Goal: Task Accomplishment & Management: Manage account settings

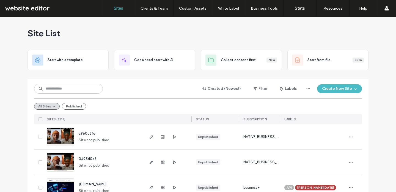
click at [110, 89] on div "Created (Newest) Filter Labels Create New Site" at bounding box center [198, 88] width 328 height 10
click at [74, 90] on input at bounding box center [68, 89] width 69 height 10
type input "*****"
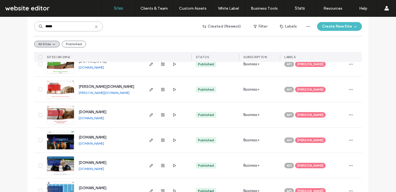
scroll to position [901, 0]
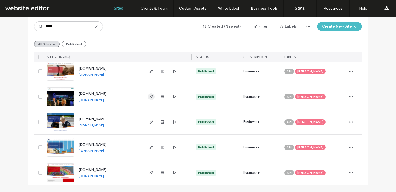
click at [150, 97] on icon "button" at bounding box center [151, 96] width 4 height 4
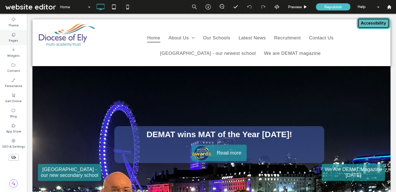
click at [13, 37] on label "Pages" at bounding box center [13, 40] width 9 height 6
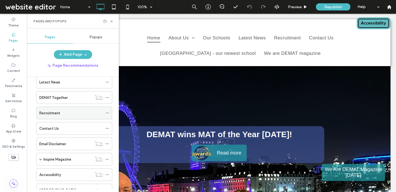
scroll to position [93, 0]
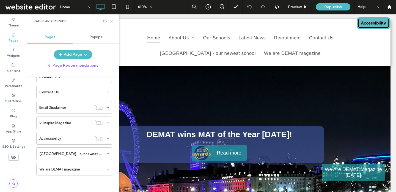
click at [112, 21] on icon at bounding box center [112, 21] width 4 height 4
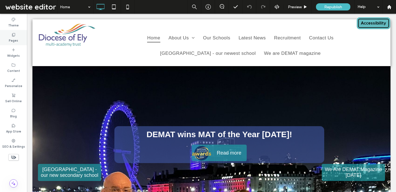
click at [20, 38] on div "Pages" at bounding box center [13, 37] width 27 height 15
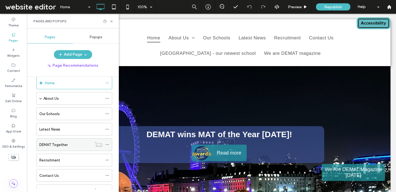
scroll to position [9, 0]
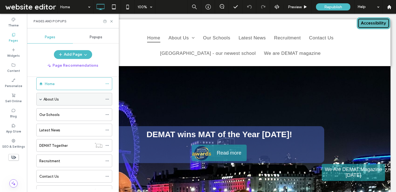
click at [40, 96] on span at bounding box center [40, 99] width 3 height 12
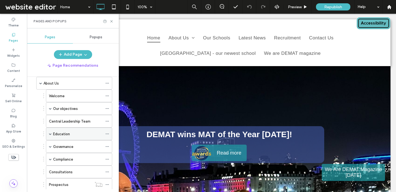
scroll to position [55, 0]
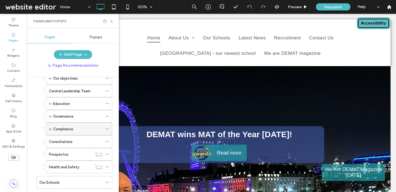
click at [50, 128] on span at bounding box center [50, 128] width 3 height 3
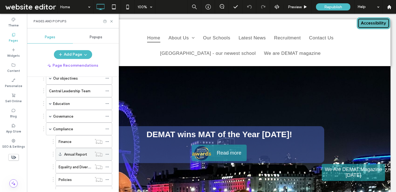
scroll to position [68, 0]
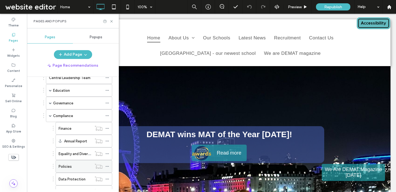
click at [64, 161] on div "Policies" at bounding box center [75, 166] width 33 height 12
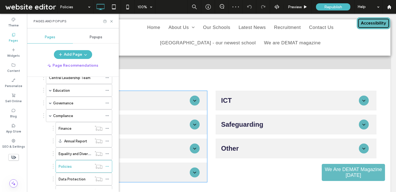
scroll to position [262, 0]
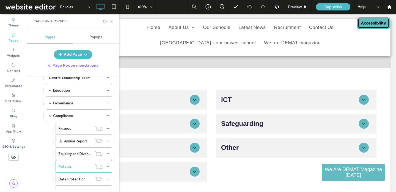
click at [112, 21] on use at bounding box center [111, 21] width 2 height 2
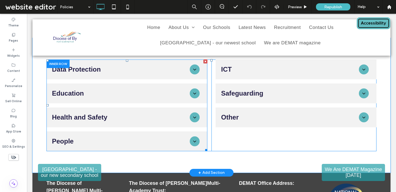
scroll to position [293, 0]
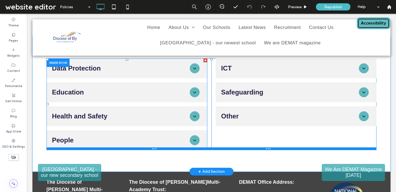
click at [146, 150] on div at bounding box center [212, 148] width 330 height 3
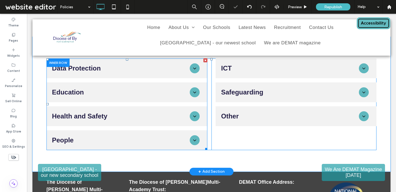
click at [143, 69] on span at bounding box center [127, 104] width 161 height 92
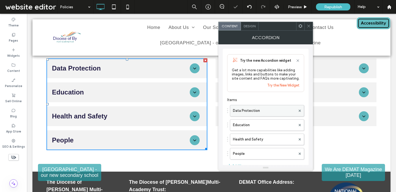
click at [268, 108] on label "Data Protection" at bounding box center [264, 110] width 63 height 11
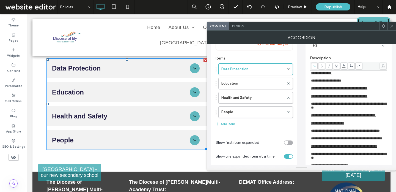
scroll to position [39, 0]
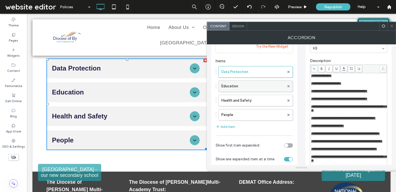
click at [251, 87] on label "Education" at bounding box center [253, 86] width 63 height 11
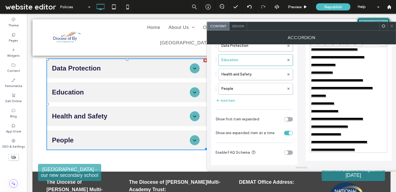
scroll to position [83, 0]
click at [252, 69] on label "Health and Safety" at bounding box center [253, 74] width 63 height 11
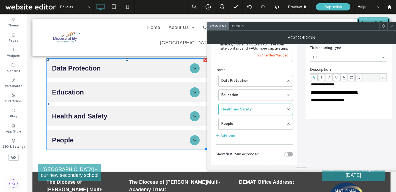
scroll to position [29, 0]
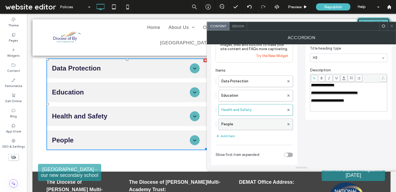
click at [256, 126] on label "People" at bounding box center [253, 124] width 63 height 11
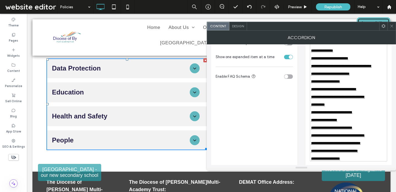
scroll to position [141, 0]
drag, startPoint x: 342, startPoint y: 145, endPoint x: 311, endPoint y: 146, distance: 31.7
click at [311, 146] on div "**********" at bounding box center [349, 66] width 77 height 190
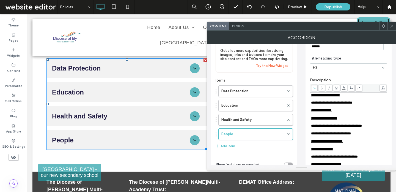
scroll to position [19, 0]
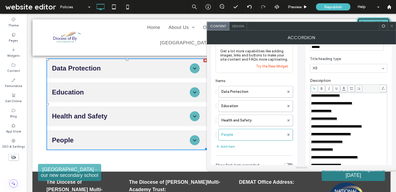
click at [315, 91] on span at bounding box center [314, 88] width 7 height 7
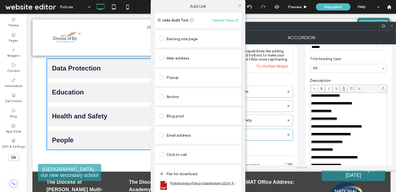
click at [209, 183] on link "Probationary+Policy+September+2024-9676ab72.pdf" at bounding box center [203, 183] width 67 height 4
click at [238, 7] on span at bounding box center [240, 5] width 4 height 8
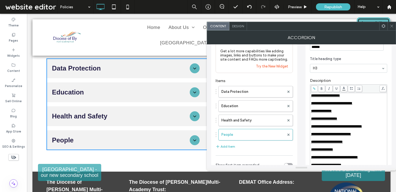
click at [392, 28] on icon at bounding box center [392, 26] width 4 height 4
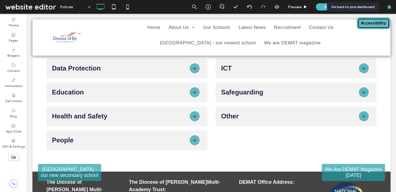
click at [392, 7] on div at bounding box center [389, 7] width 13 height 5
